Goal: Information Seeking & Learning: Learn about a topic

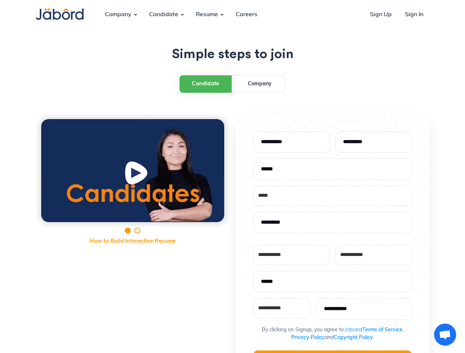
click at [232, 177] on div "**********" at bounding box center [233, 294] width 394 height 361
click at [118, 15] on div "Company" at bounding box center [118, 15] width 38 height 20
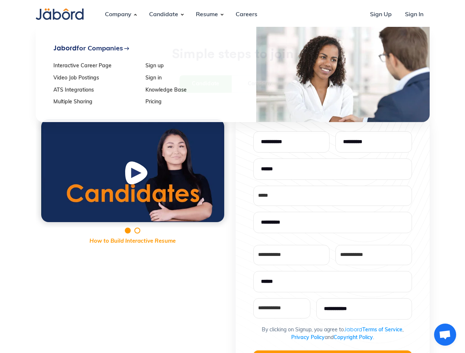
click at [163, 15] on div "Candidate" at bounding box center [163, 15] width 41 height 20
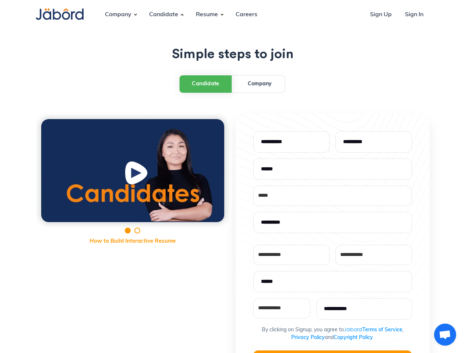
click at [206, 15] on div "Resume" at bounding box center [207, 15] width 34 height 20
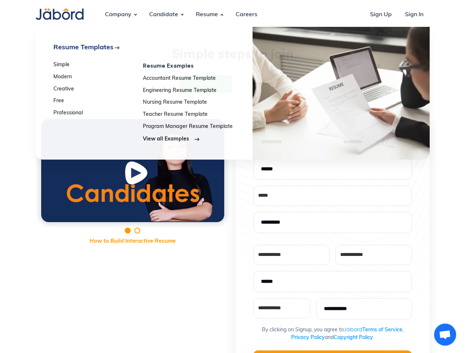
click at [206, 84] on div "Candidate" at bounding box center [206, 84] width 28 height 8
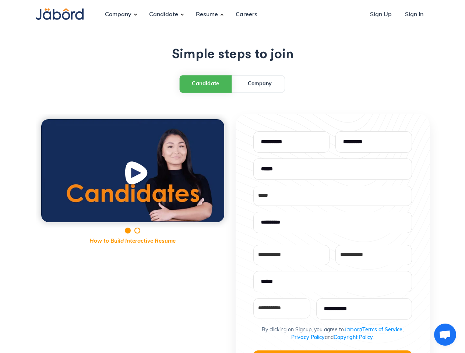
click at [132, 171] on img "open lightbox" at bounding box center [137, 174] width 28 height 29
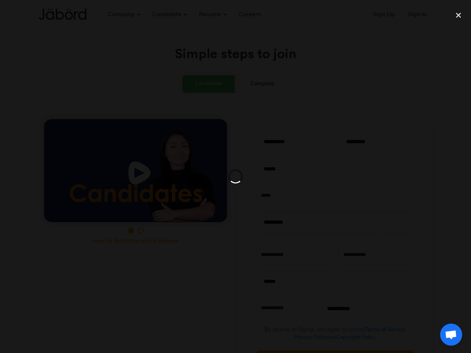
click at [332, 352] on div at bounding box center [235, 176] width 471 height 353
click at [445, 335] on span "Open chat" at bounding box center [451, 335] width 12 height 10
